Goal: Task Accomplishment & Management: Complete application form

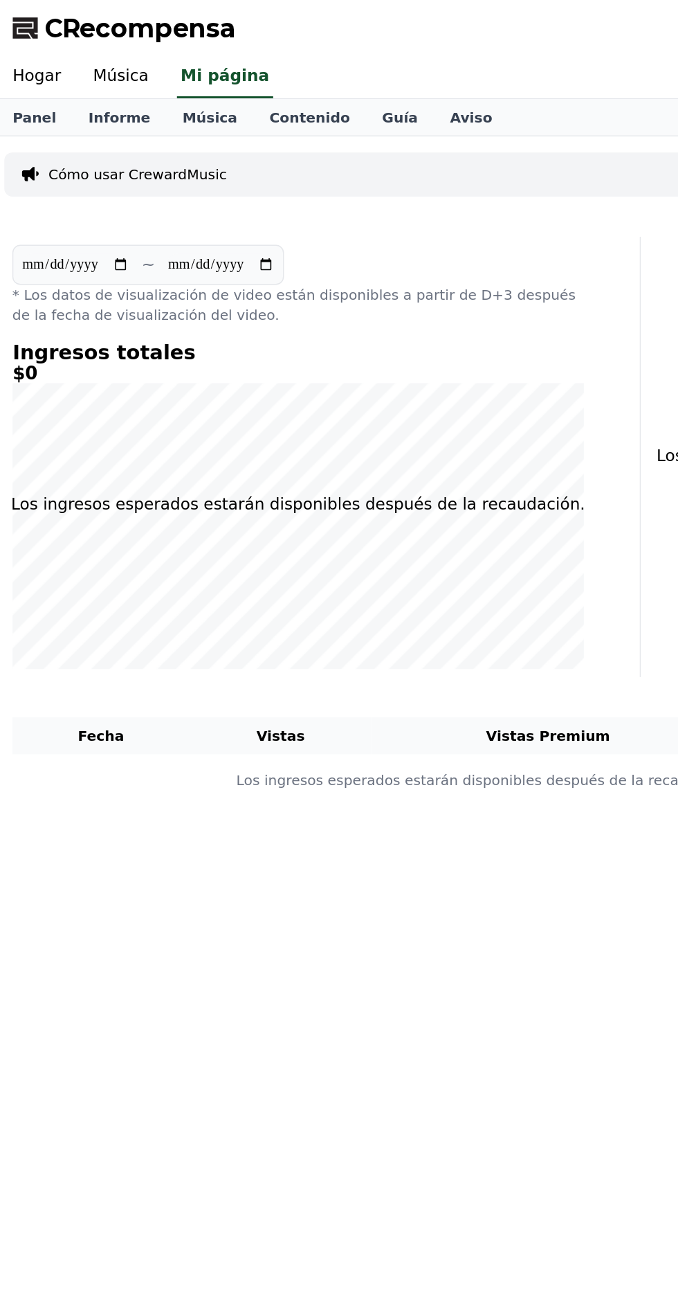
select select "**********"
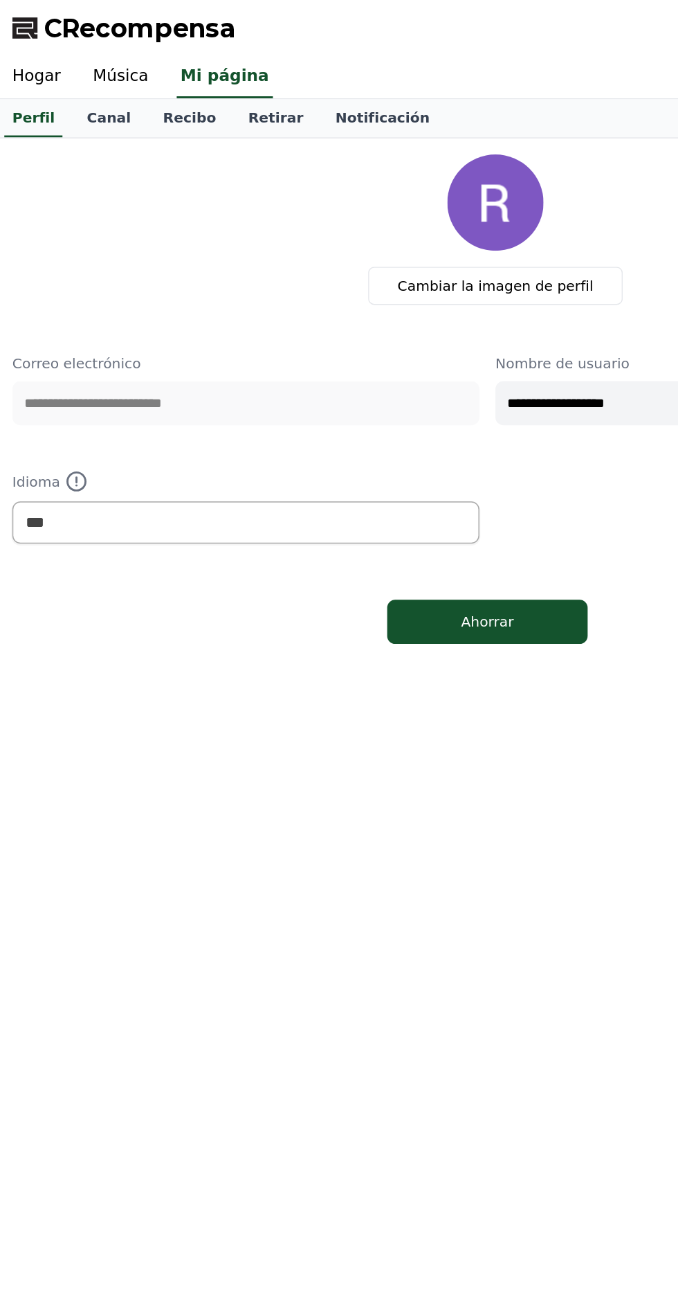
click at [125, 84] on font "Recibo" at bounding box center [133, 80] width 37 height 11
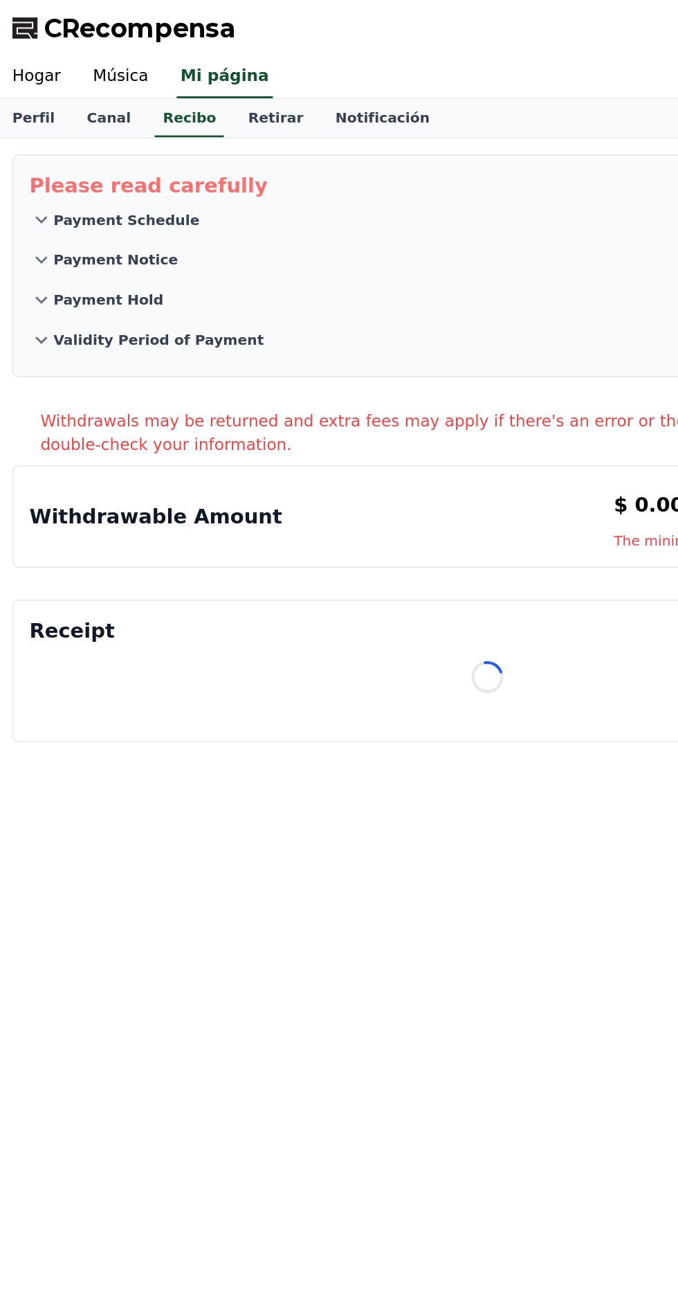
click at [84, 82] on link "Canal" at bounding box center [77, 82] width 53 height 26
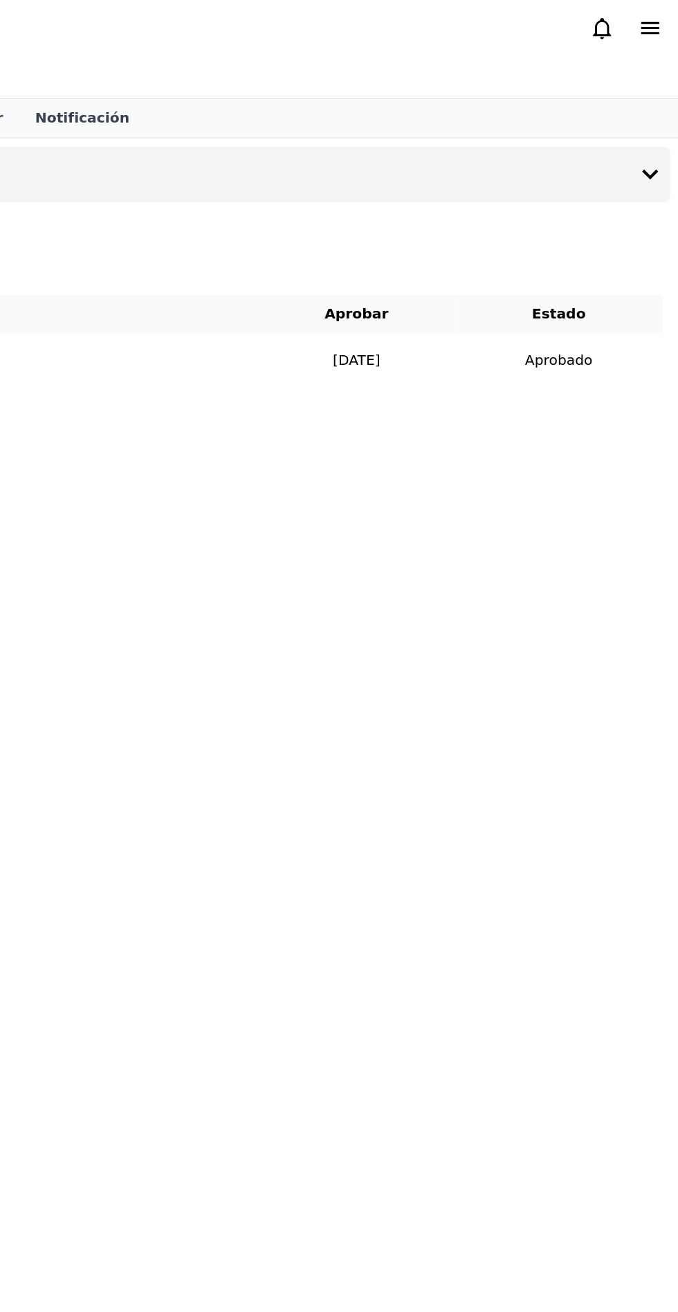
click at [631, 122] on button "Canal de registro" at bounding box center [339, 120] width 667 height 39
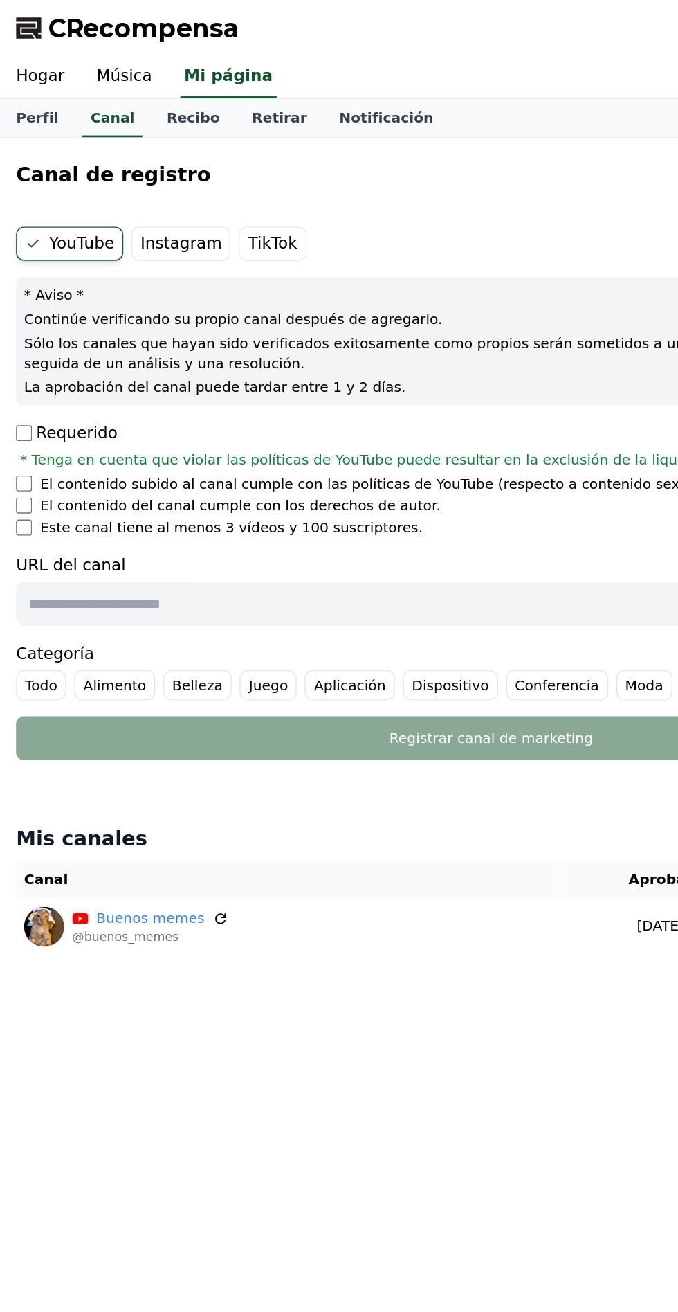
click at [238, 421] on input "text" at bounding box center [308, 417] width 595 height 30
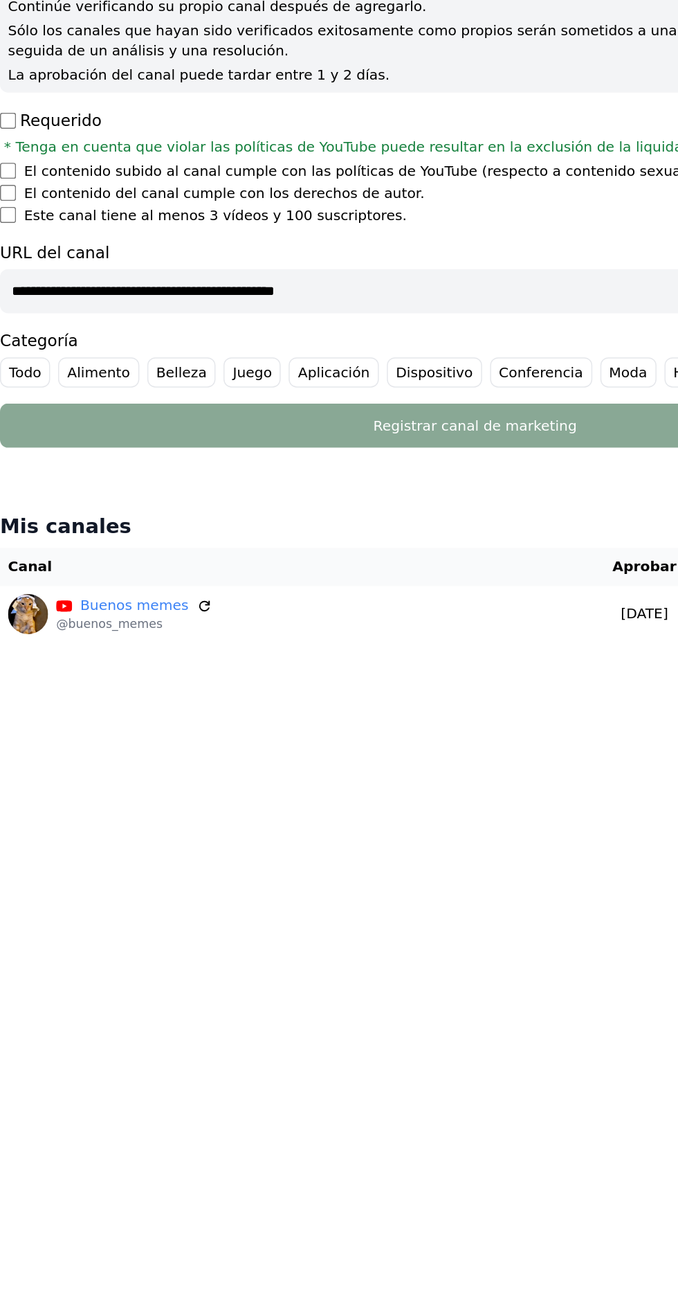
type input "**********"
click at [43, 478] on label "Todo" at bounding box center [28, 472] width 35 height 21
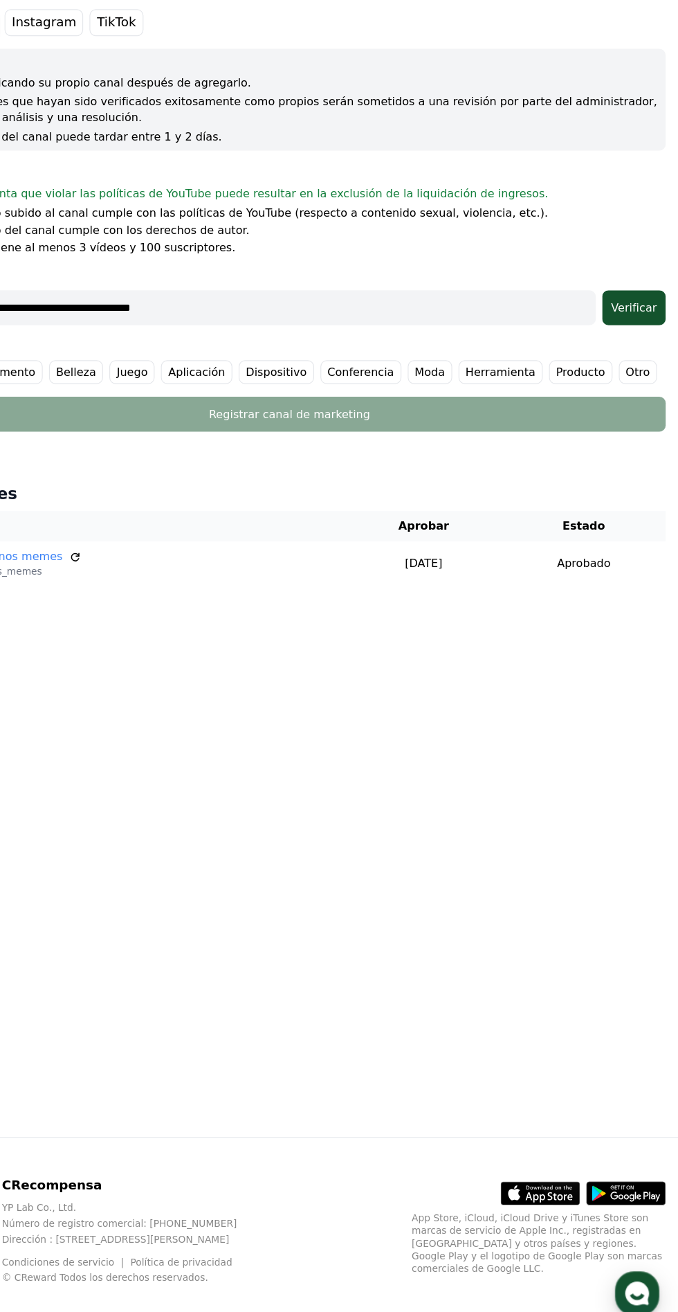
click at [627, 429] on button "Verificar" at bounding box center [639, 417] width 55 height 30
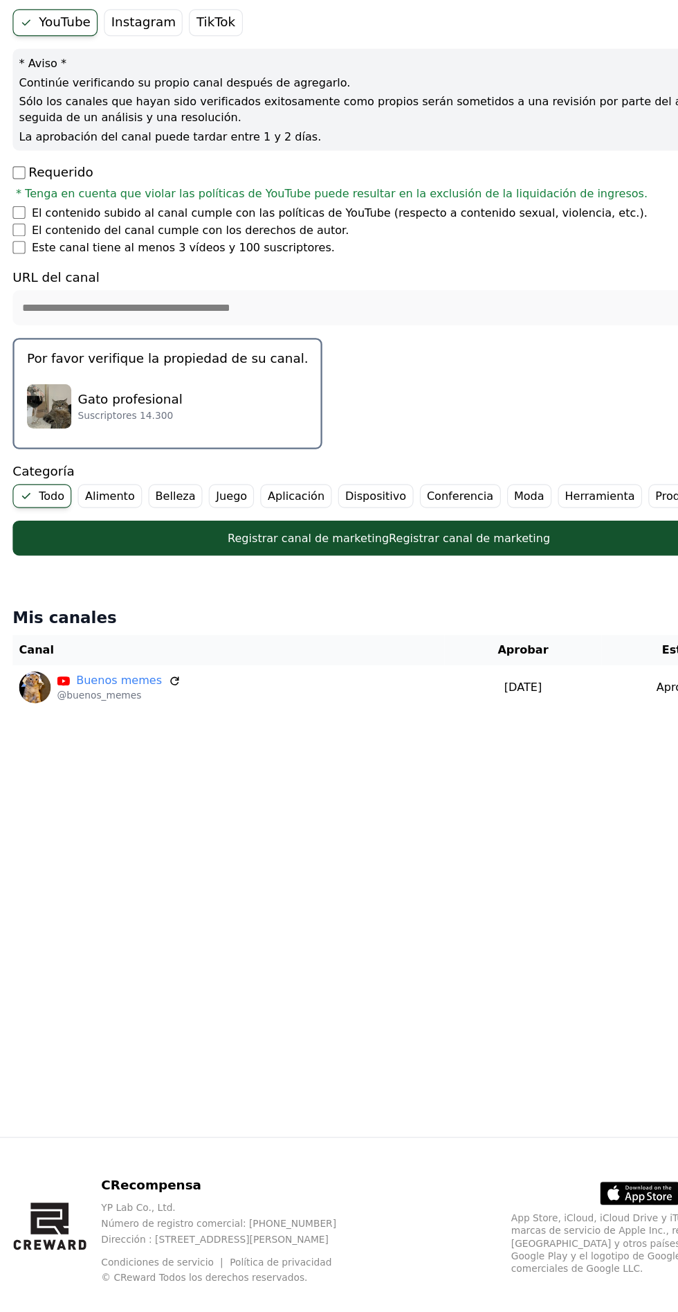
click at [183, 460] on font "Por favor verifique la propiedad de su canal." at bounding box center [146, 460] width 245 height 13
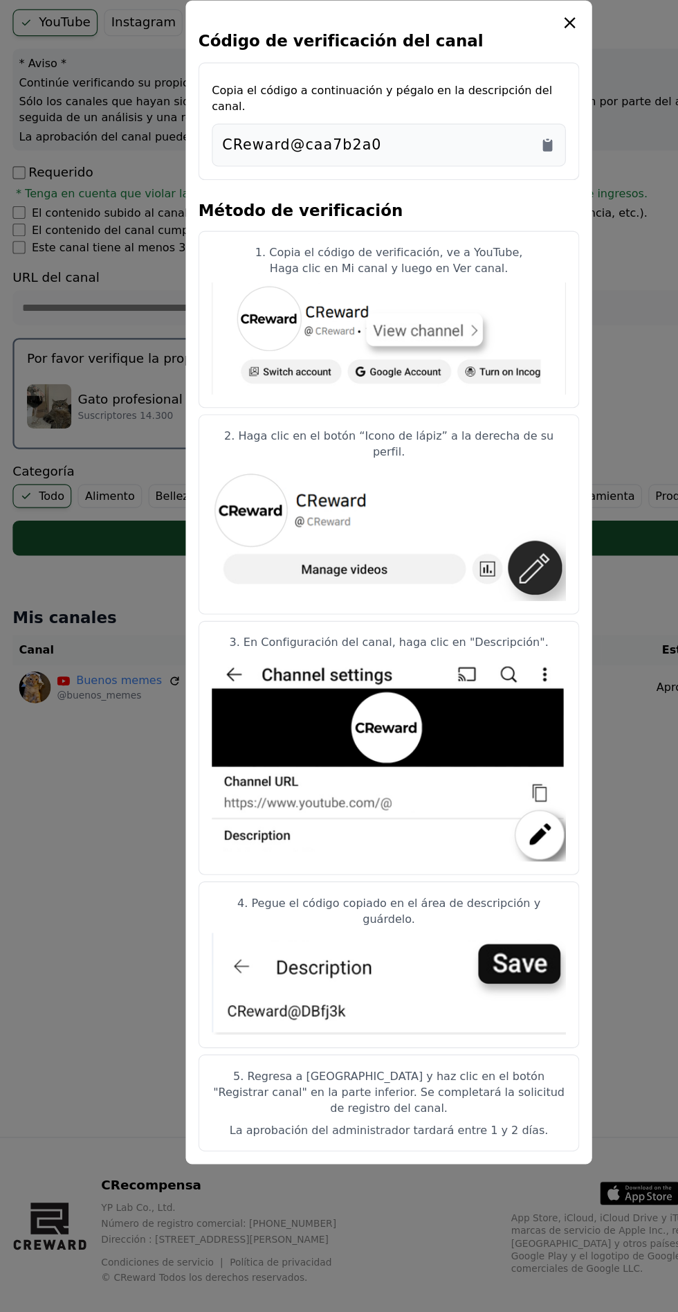
click at [477, 280] on icon "Copiar al portapapeles" at bounding box center [478, 275] width 8 height 10
click at [472, 282] on icon "Copiar al portapapeles" at bounding box center [478, 275] width 14 height 14
click at [471, 282] on icon "Copiar al portapapeles" at bounding box center [478, 275] width 14 height 14
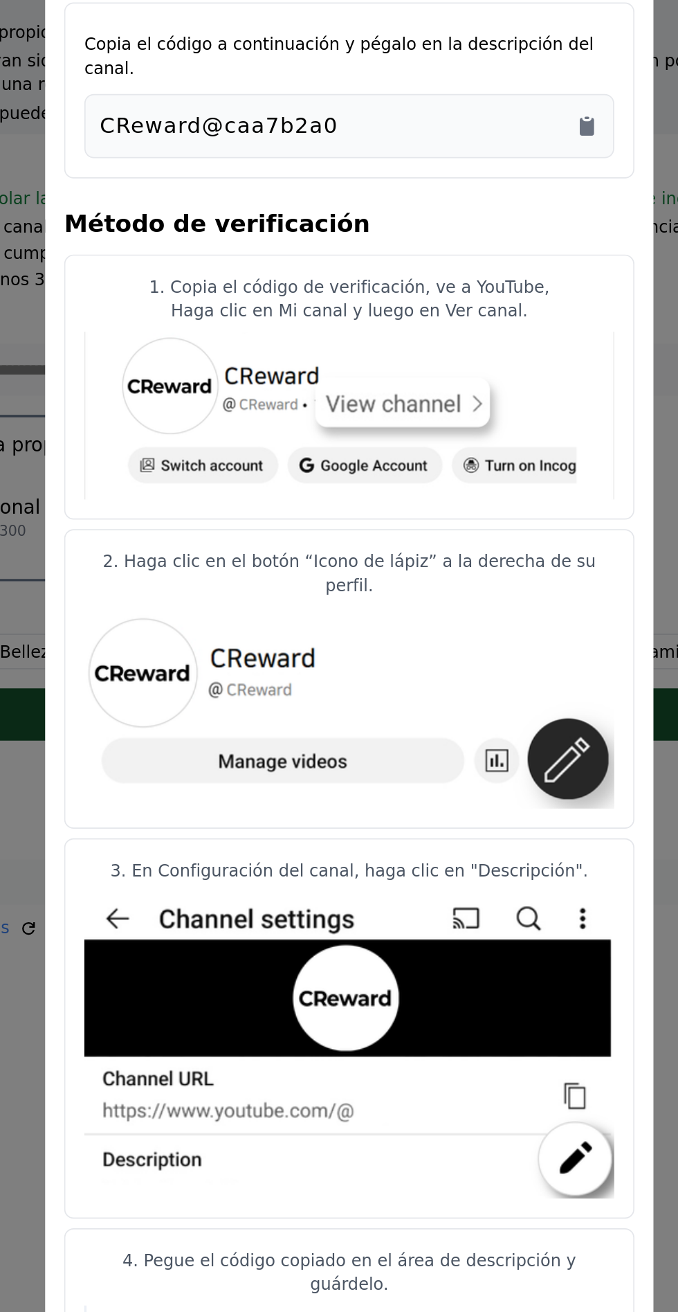
click at [478, 280] on icon "Copiar al portapapeles" at bounding box center [478, 275] width 8 height 10
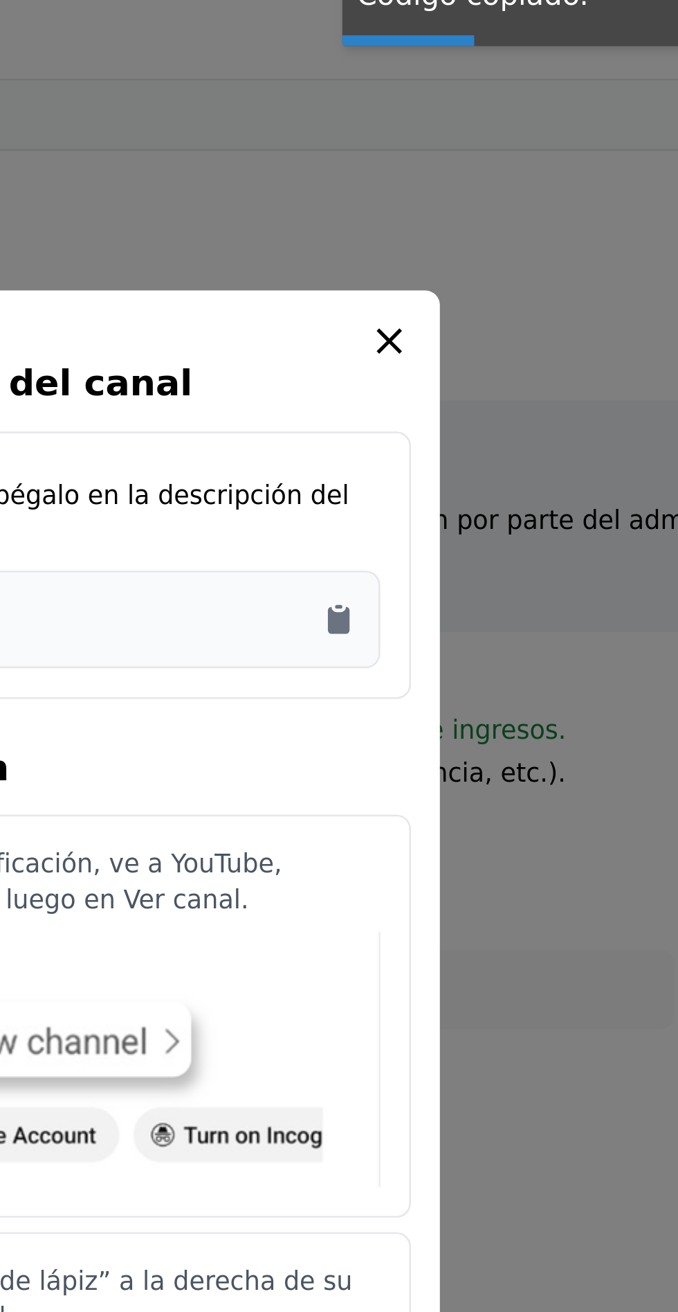
click at [478, 271] on icon "Copiar al portapapeles" at bounding box center [477, 269] width 3 height 1
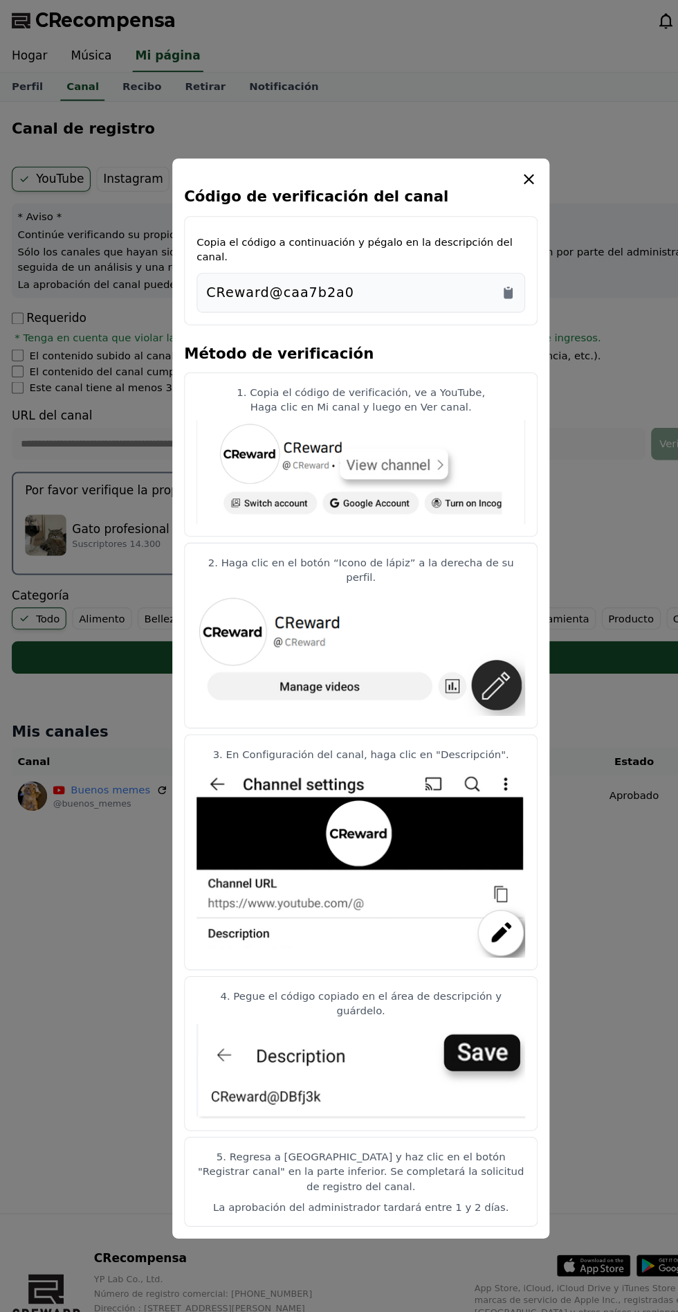
click at [467, 984] on img "modal" at bounding box center [339, 1006] width 309 height 89
click at [570, 1094] on button "cerrar modal" at bounding box center [339, 656] width 678 height 1312
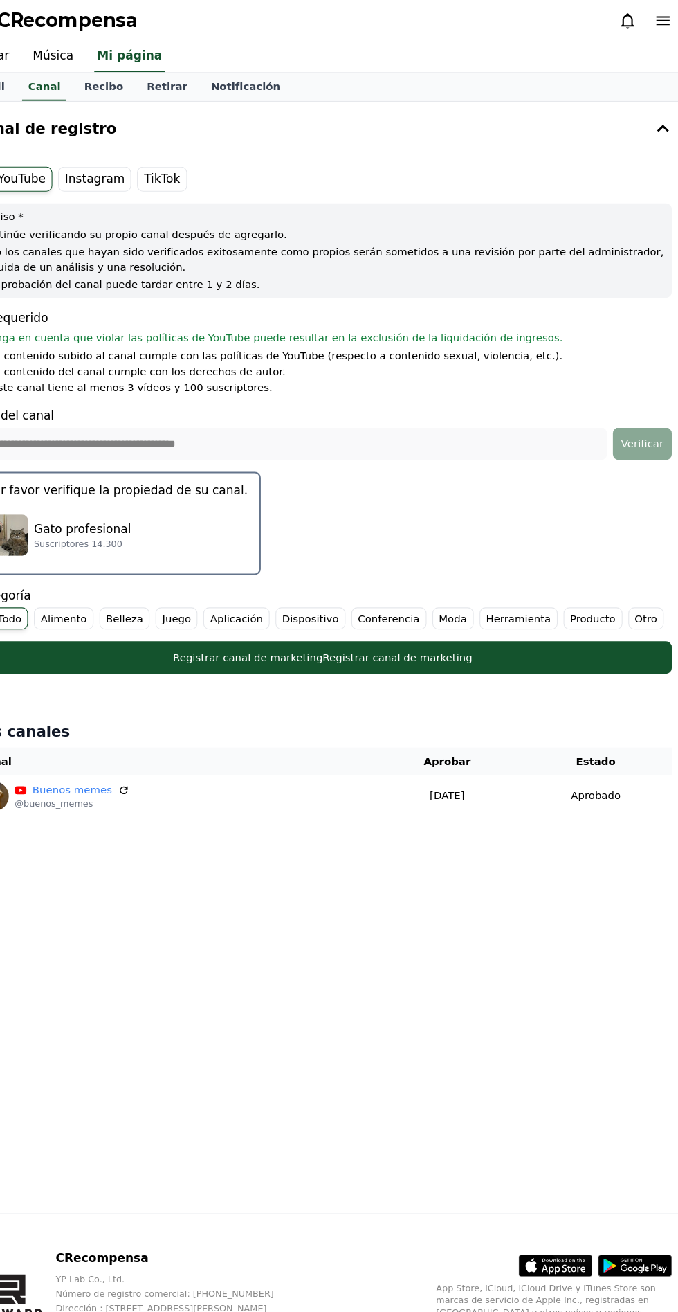
click at [482, 616] on div "Registrar canal de marketing Registrar canal de marketing" at bounding box center [339, 618] width 601 height 14
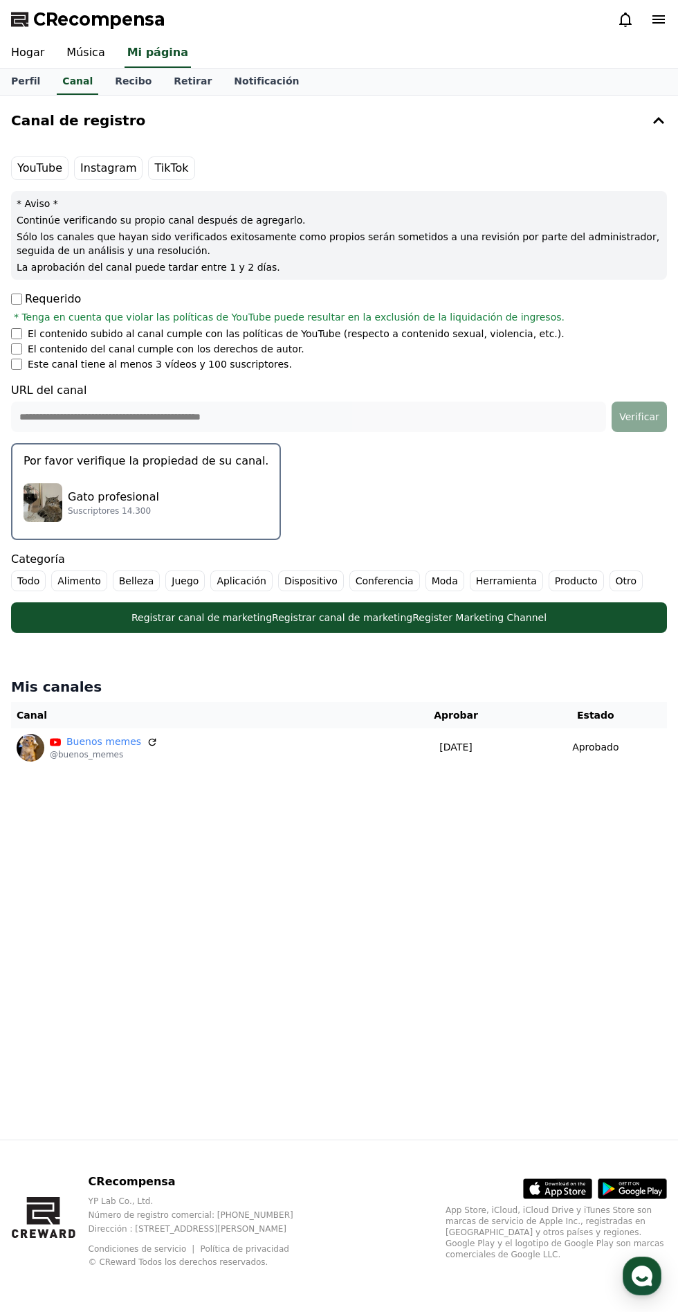
scroll to position [30, 0]
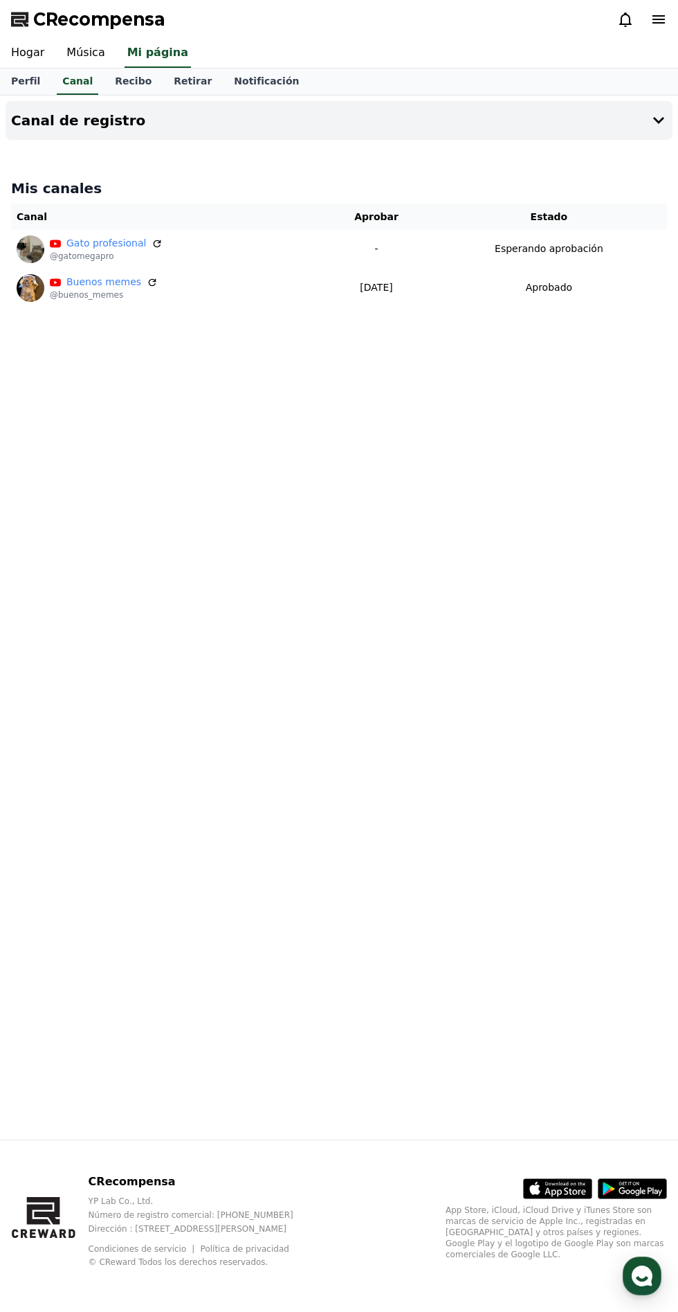
click at [354, 524] on div "Canal de registro Mis canales Canal Aprobar Estado Gato profesional @gatomegapr…" at bounding box center [339, 618] width 678 height 1044
